Goal: Information Seeking & Learning: Find specific fact

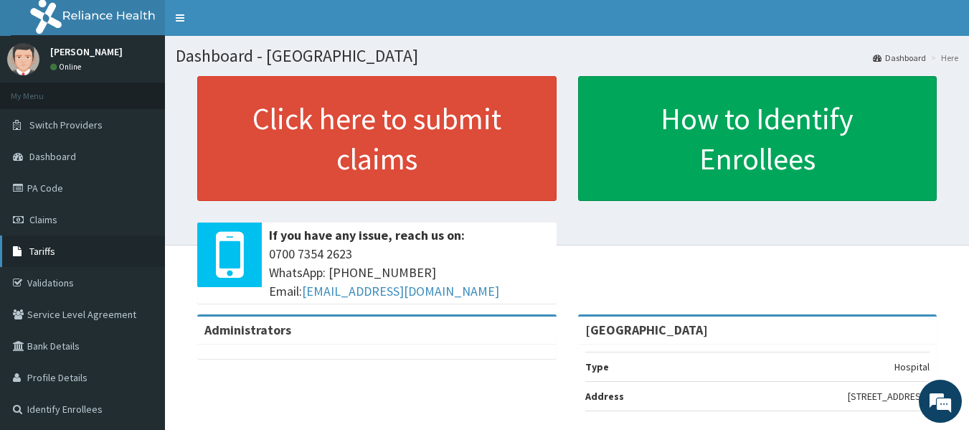
click at [49, 245] on span "Tariffs" at bounding box center [42, 251] width 26 height 13
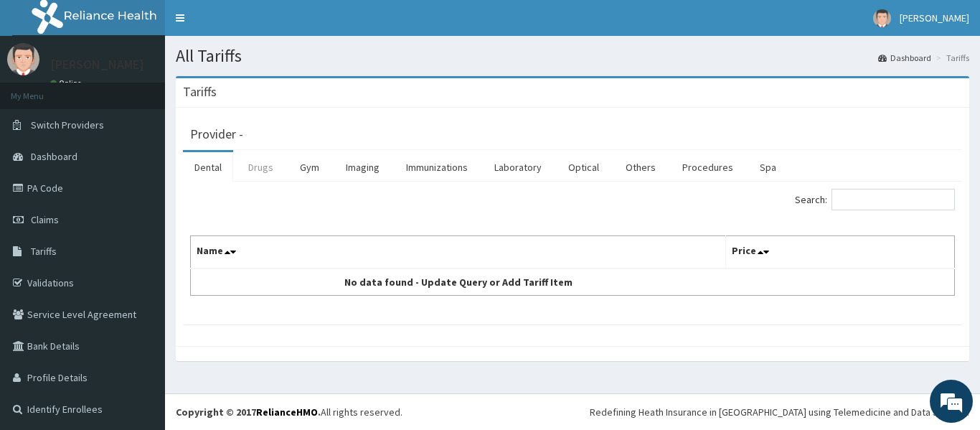
click at [259, 171] on link "Drugs" at bounding box center [261, 167] width 48 height 30
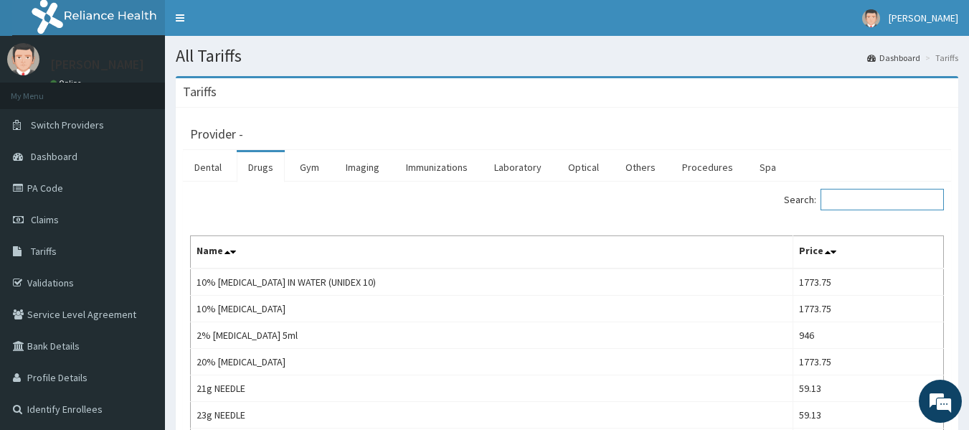
click at [873, 205] on input "Search:" at bounding box center [881, 200] width 123 height 22
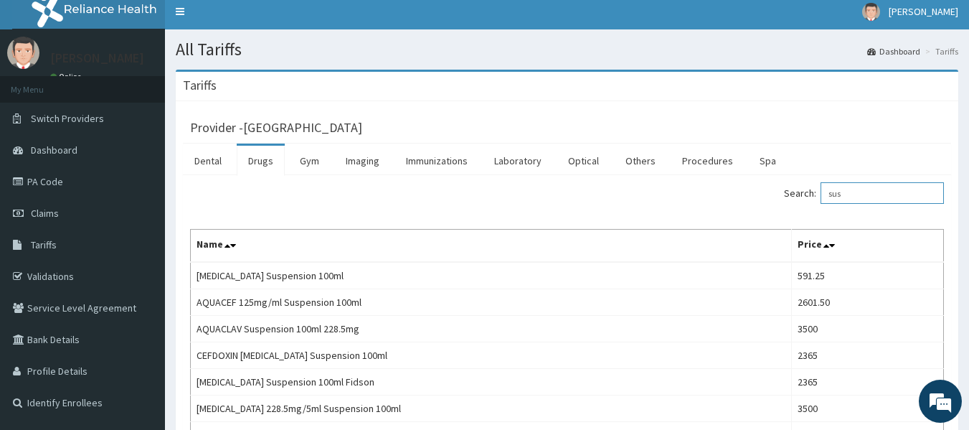
scroll to position [2, 0]
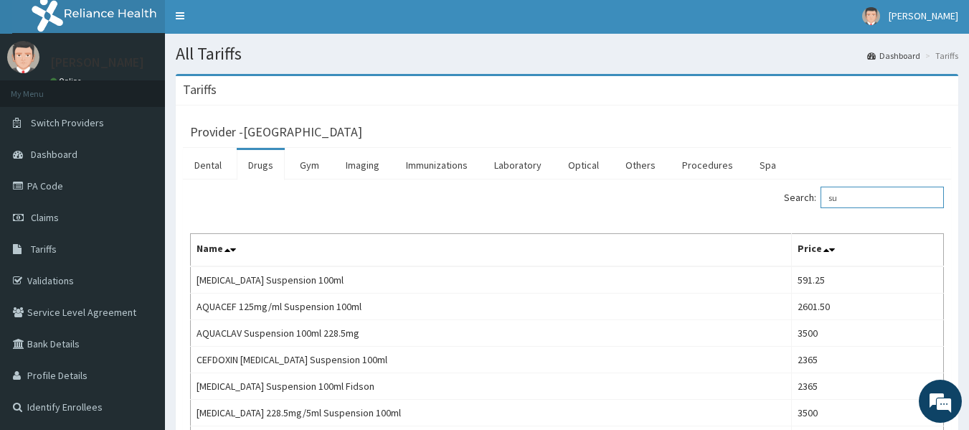
type input "s"
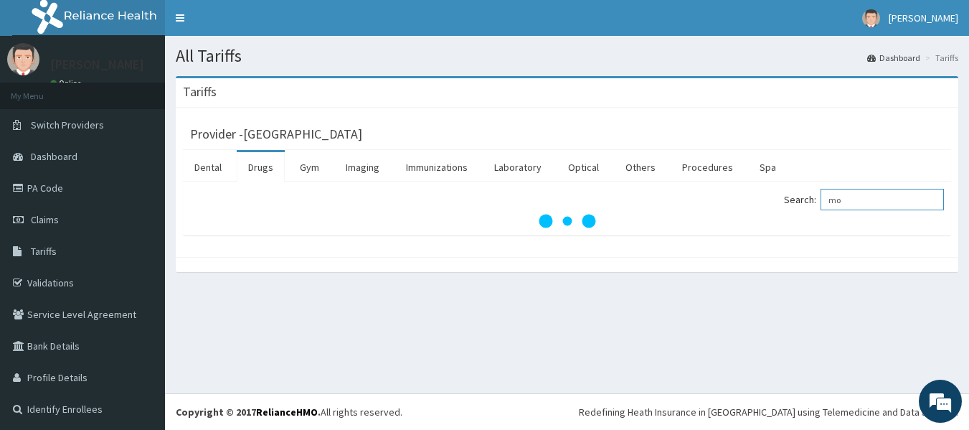
scroll to position [0, 0]
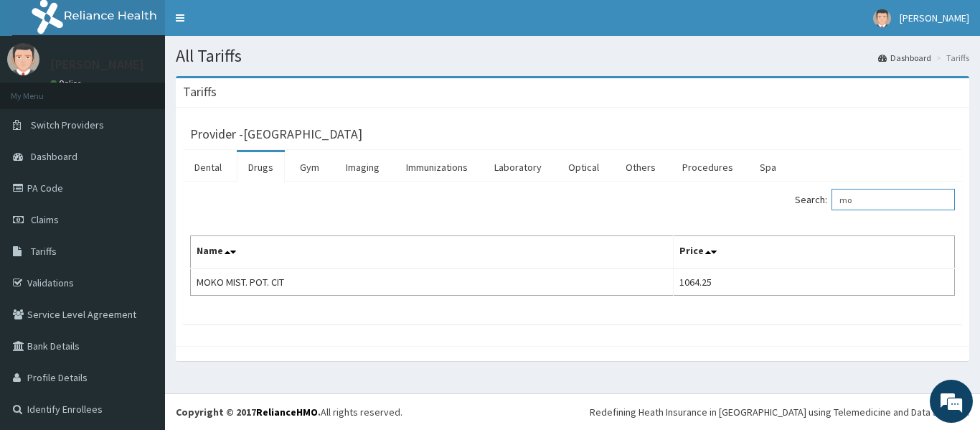
type input "m"
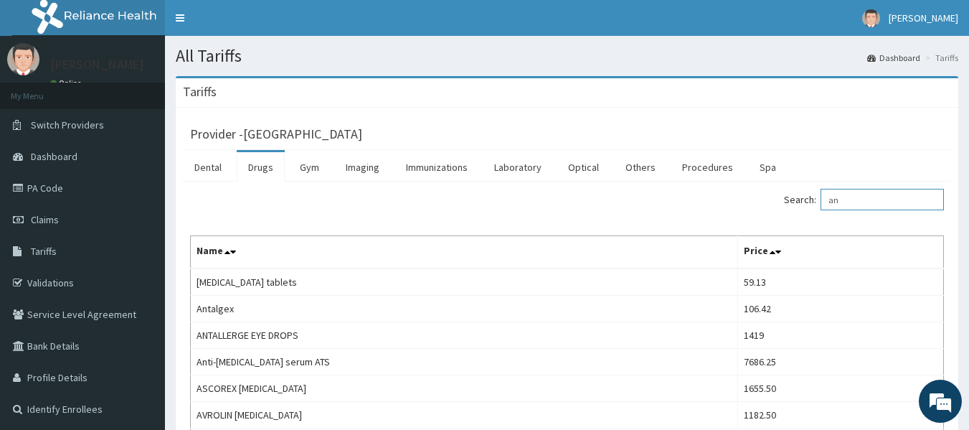
type input "a"
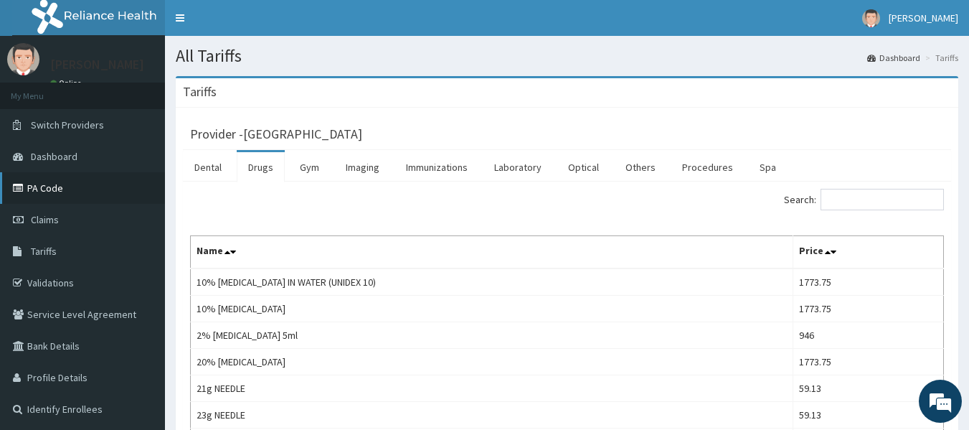
click at [17, 184] on icon at bounding box center [20, 188] width 14 height 10
